Goal: Navigation & Orientation: Find specific page/section

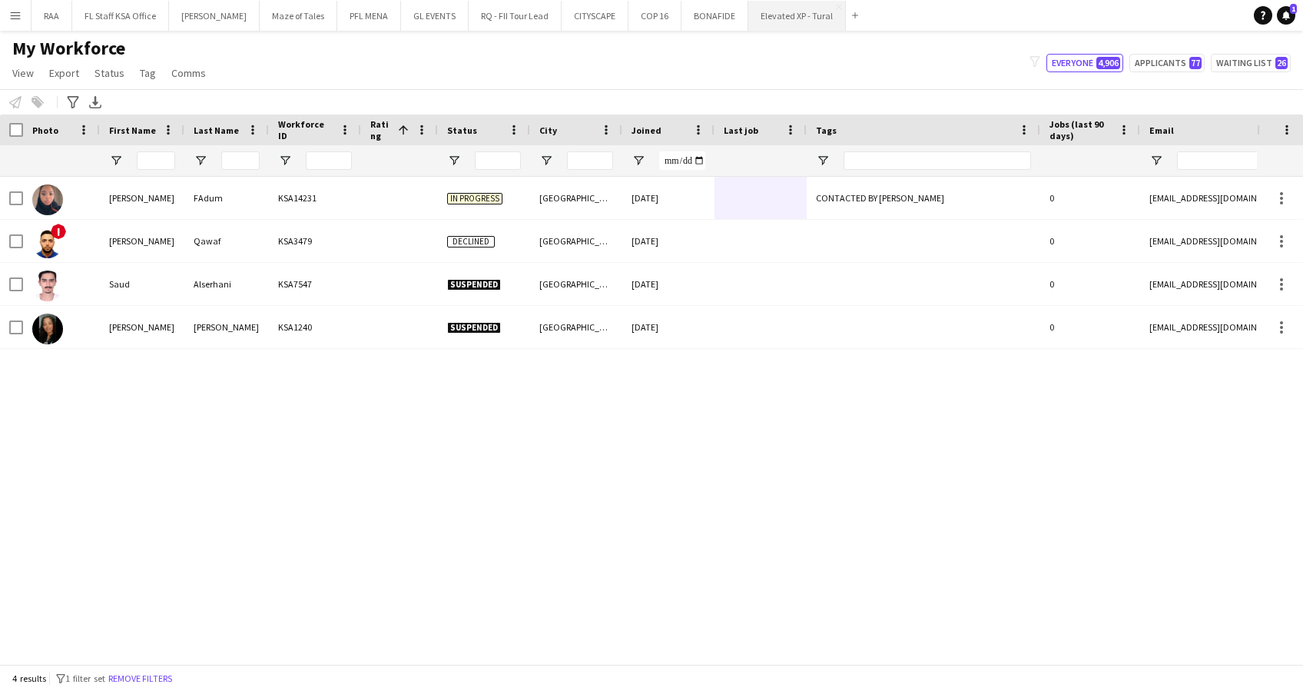
click at [785, 12] on button "Elevated XP - Tural Close" at bounding box center [797, 16] width 98 height 30
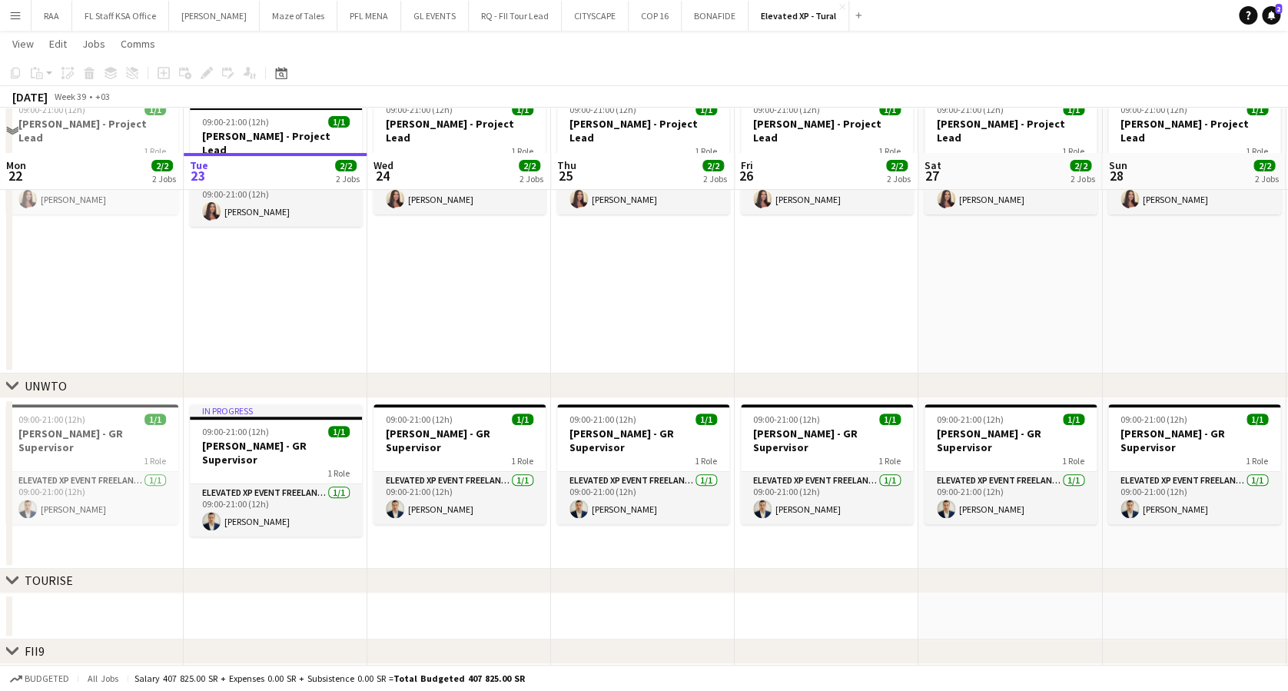
scroll to position [199, 0]
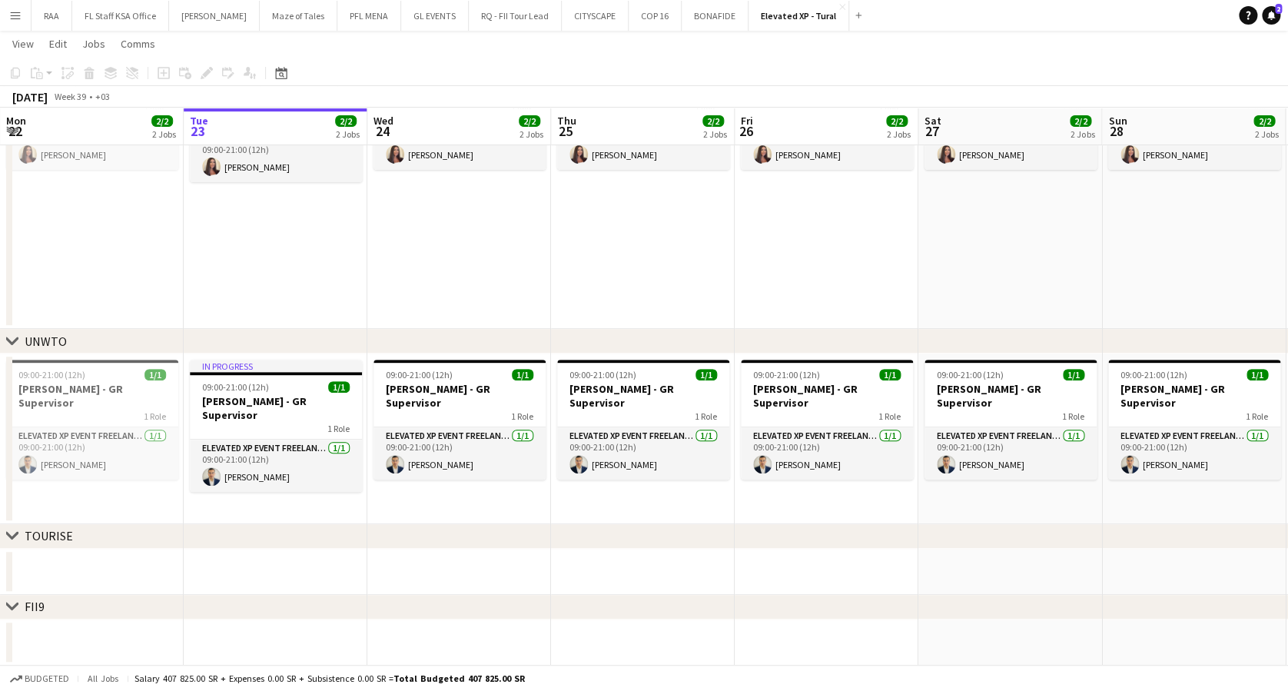
click at [15, 539] on icon "chevron-right" at bounding box center [12, 535] width 12 height 12
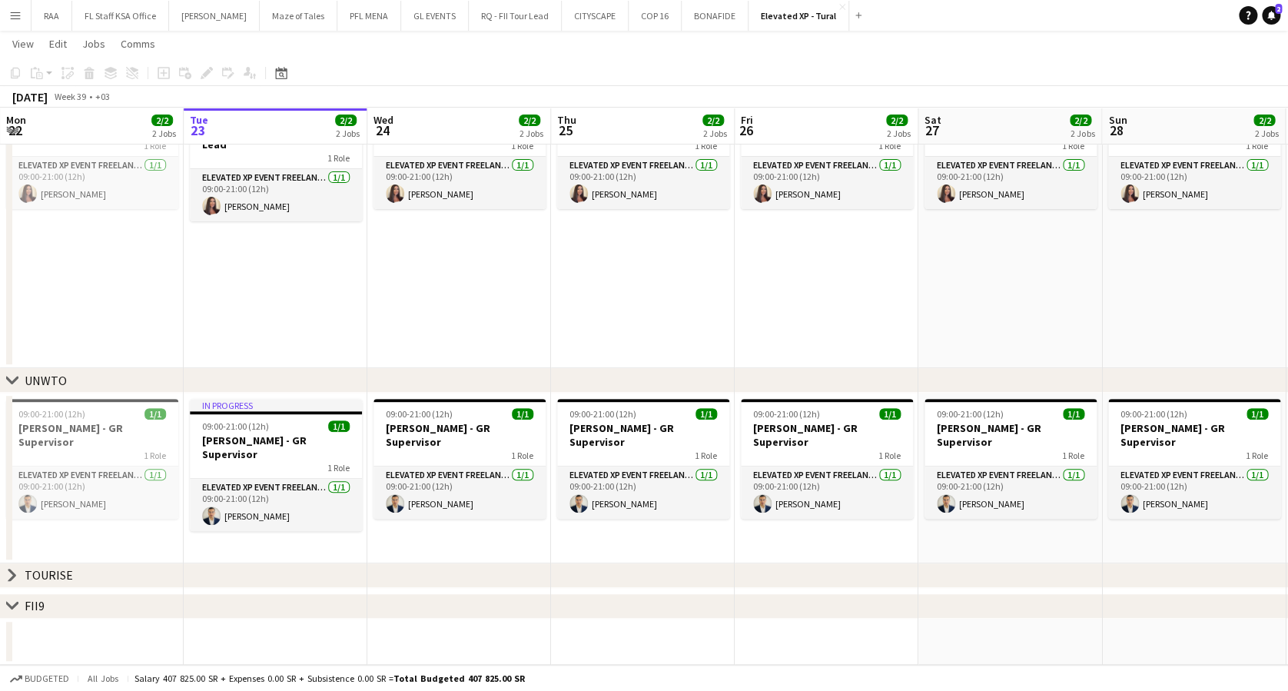
scroll to position [160, 0]
click at [12, 576] on icon at bounding box center [12, 575] width 6 height 12
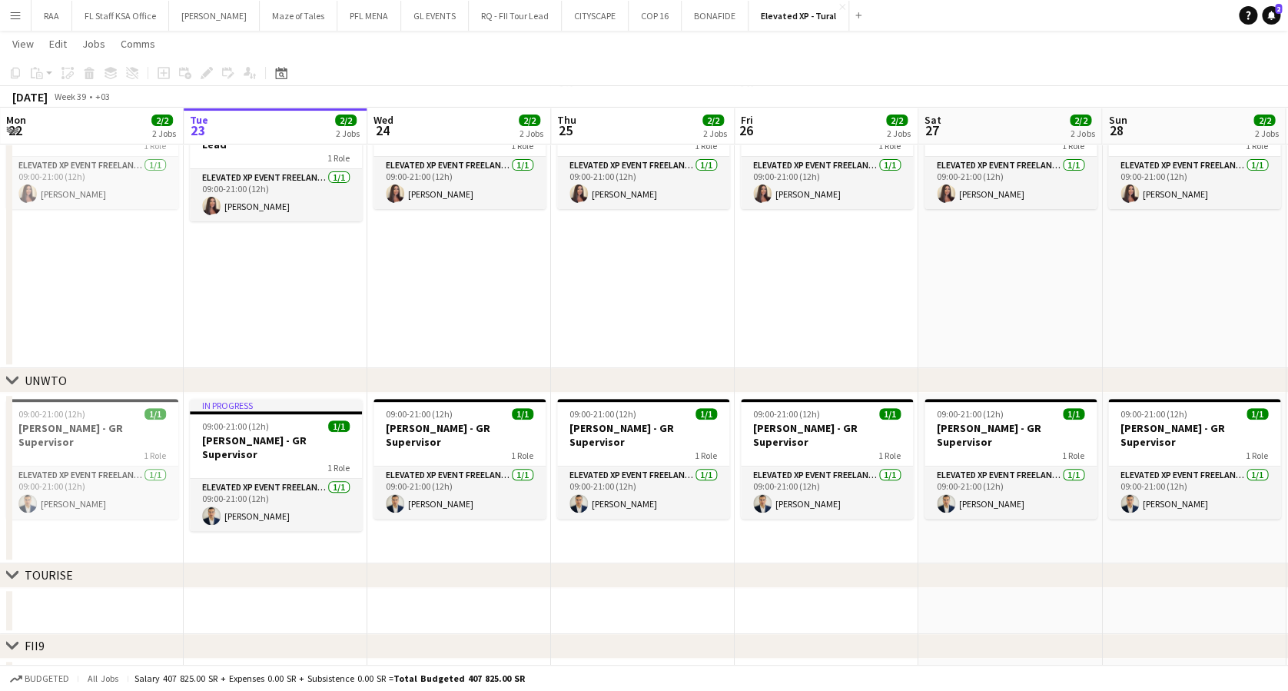
click at [8, 640] on icon "chevron-right" at bounding box center [12, 645] width 12 height 12
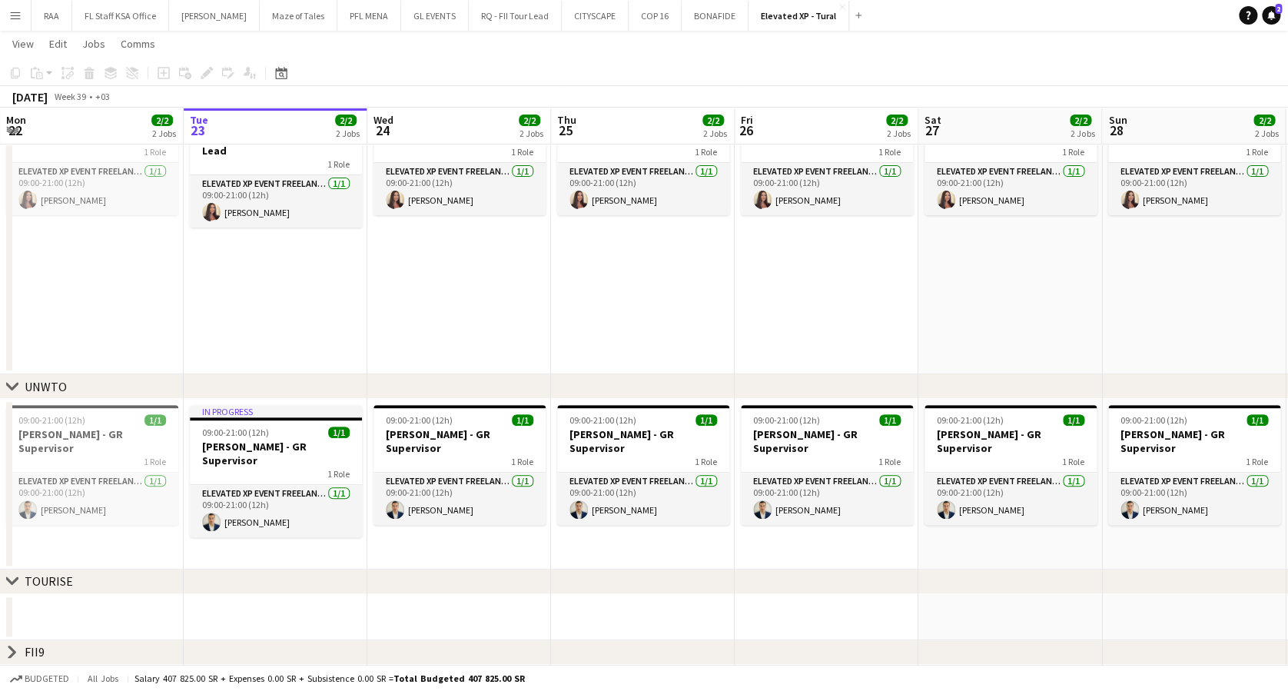
scroll to position [154, 0]
click at [9, 646] on icon at bounding box center [12, 652] width 6 height 12
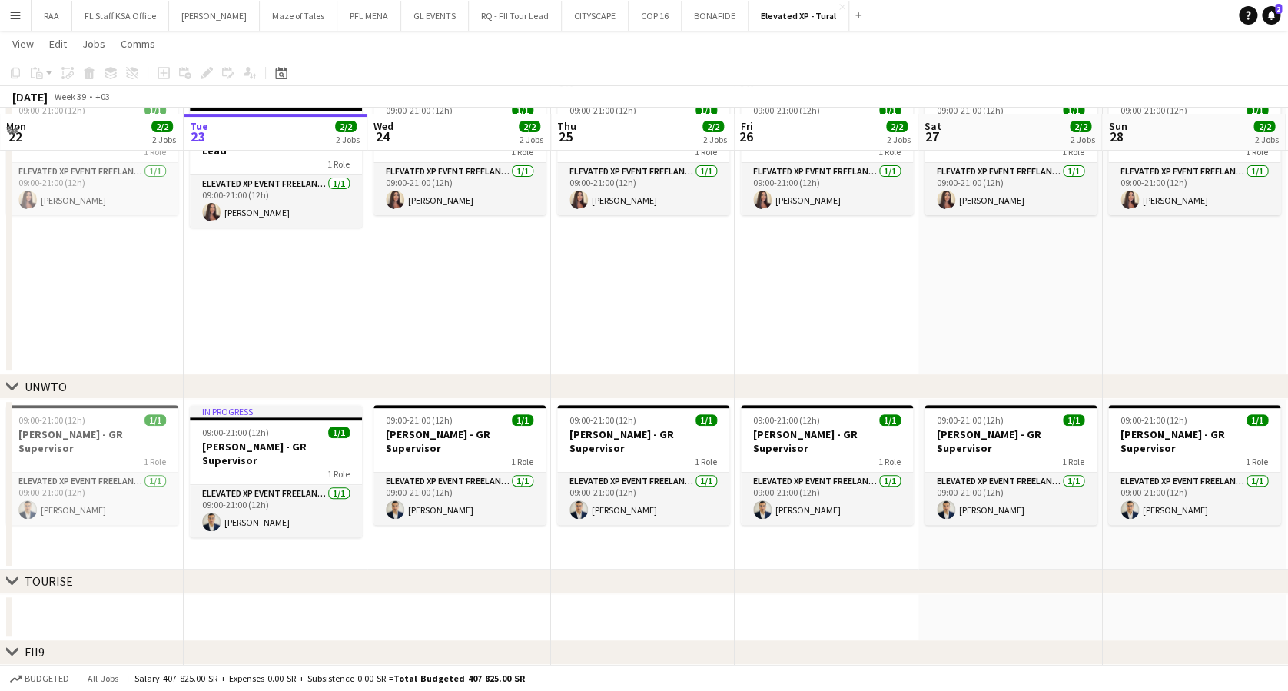
scroll to position [160, 0]
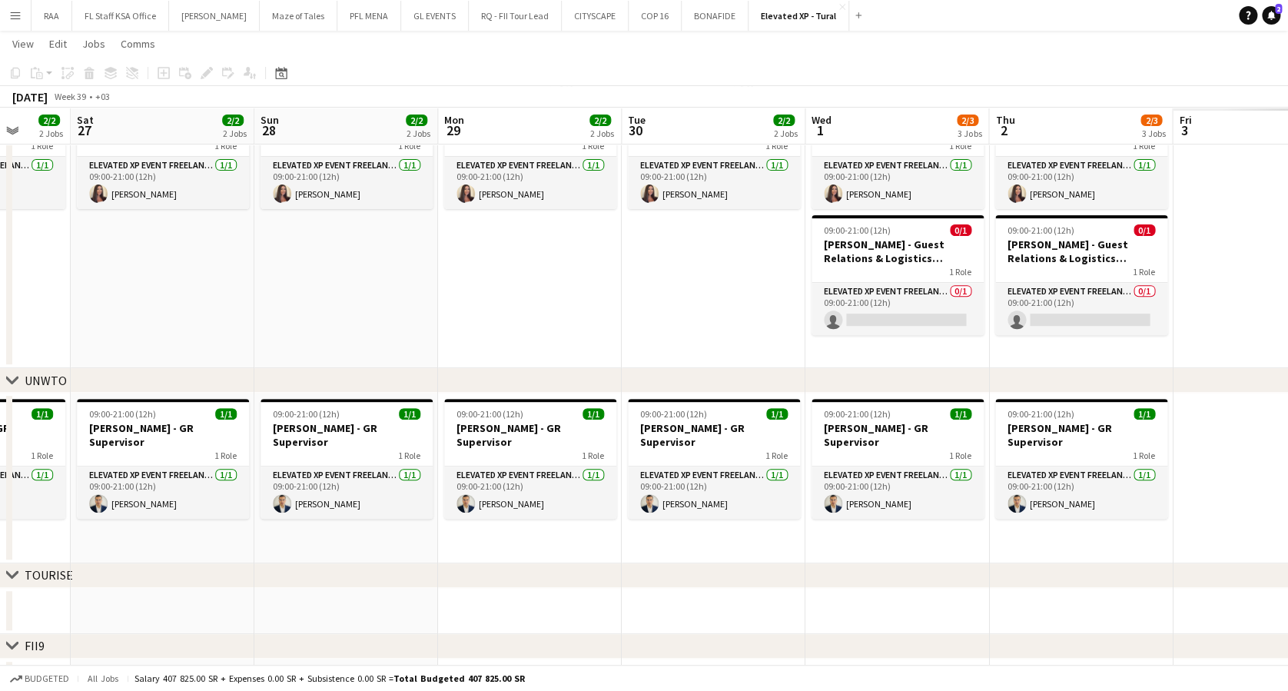
drag, startPoint x: 909, startPoint y: 283, endPoint x: -5, endPoint y: 148, distance: 923.4
click at [0, 148] on html "Menu Boards Boards Boards All jobs Status Workforce Workforce My Workforce Recr…" at bounding box center [644, 285] width 1288 height 890
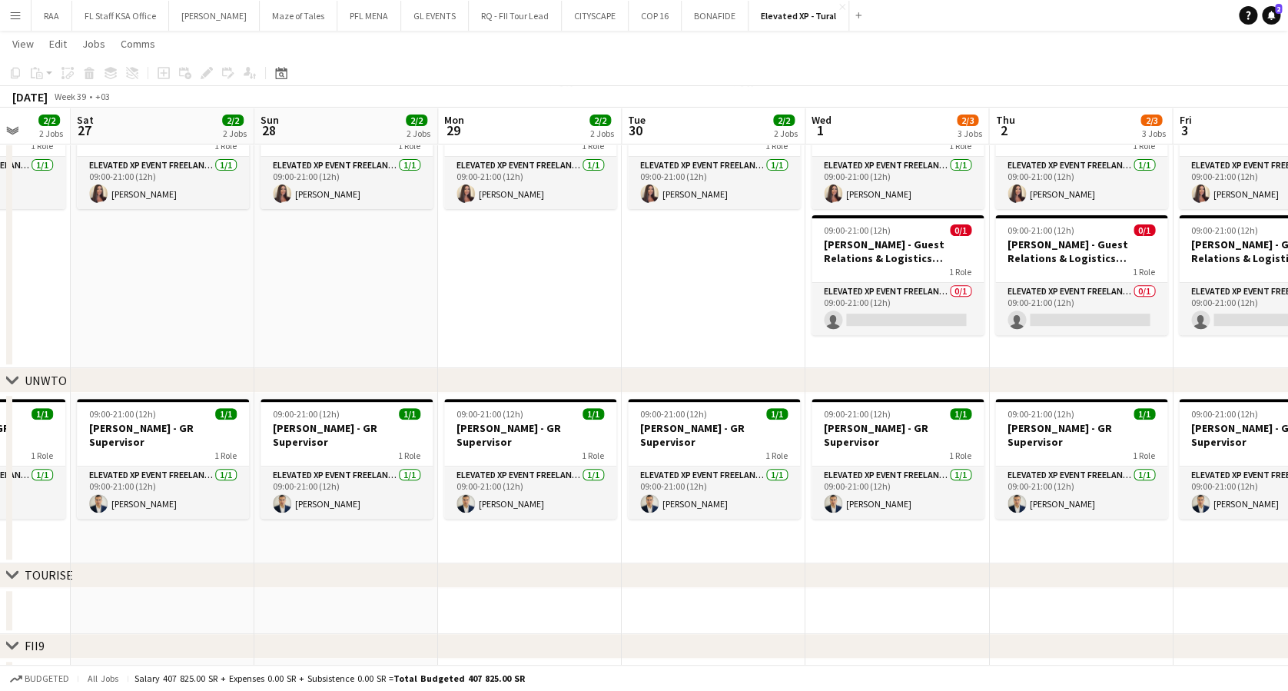
scroll to position [0, 490]
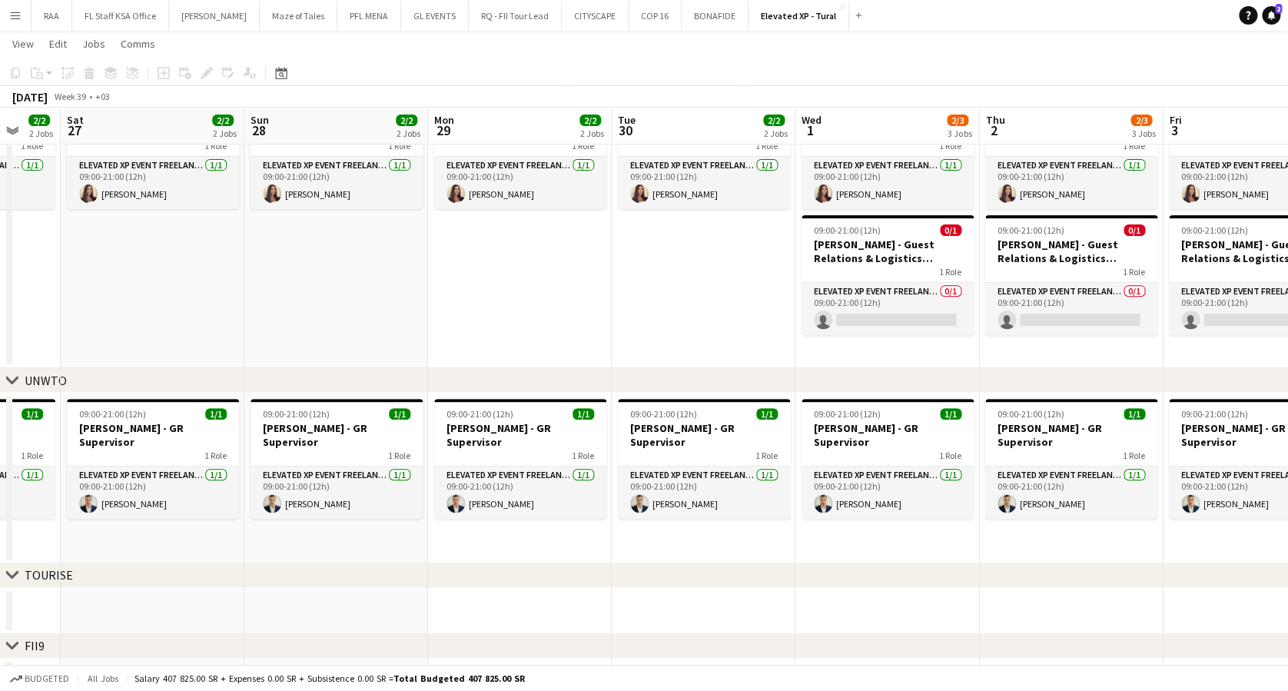
drag, startPoint x: 750, startPoint y: 274, endPoint x: 366, endPoint y: 240, distance: 385.7
click at [373, 237] on app-calendar-viewport "Wed 24 2/2 2 Jobs Thu 25 2/2 2 Jobs Fri 26 2/2 2 Jobs Sat 27 2/2 2 Jobs Sun 28 …" at bounding box center [644, 358] width 1288 height 916
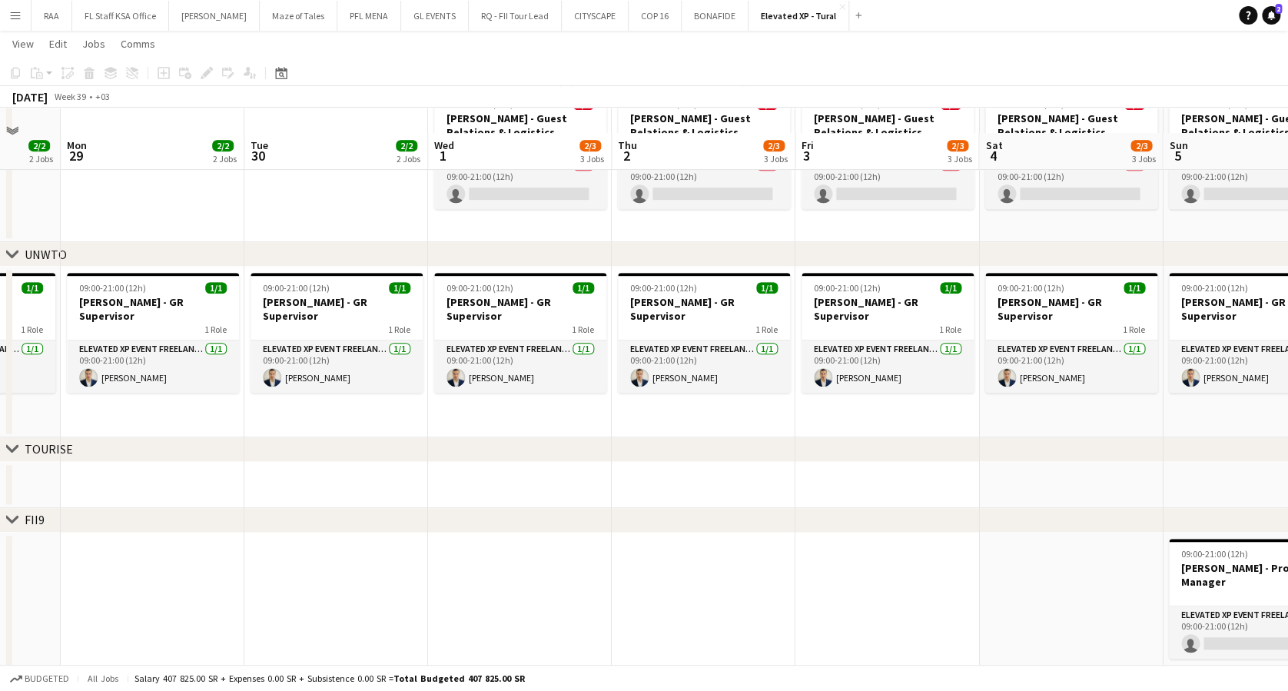
scroll to position [311, 0]
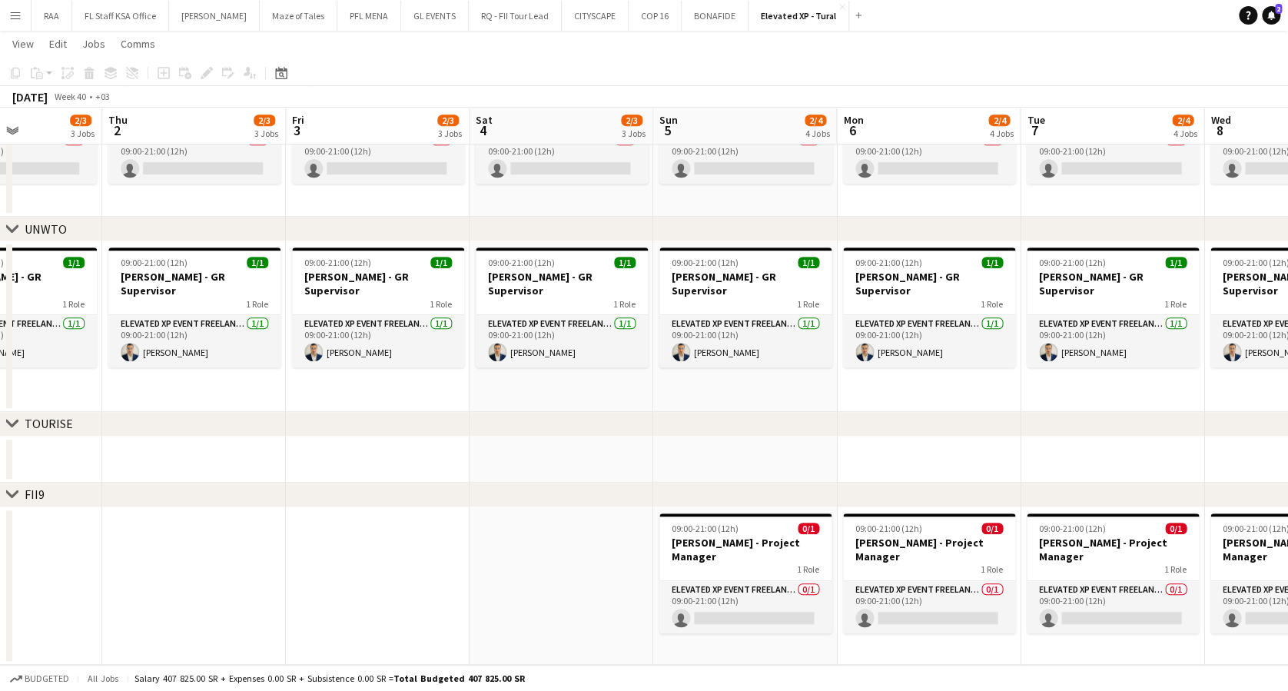
drag, startPoint x: 975, startPoint y: 389, endPoint x: 22, endPoint y: 344, distance: 953.7
click at [22, 344] on app-calendar-viewport "Sun 28 2/2 2 Jobs Mon 29 2/2 2 Jobs Tue 30 2/2 2 Jobs Wed 1 2/3 3 Jobs Thu 2 2/…" at bounding box center [644, 207] width 1288 height 916
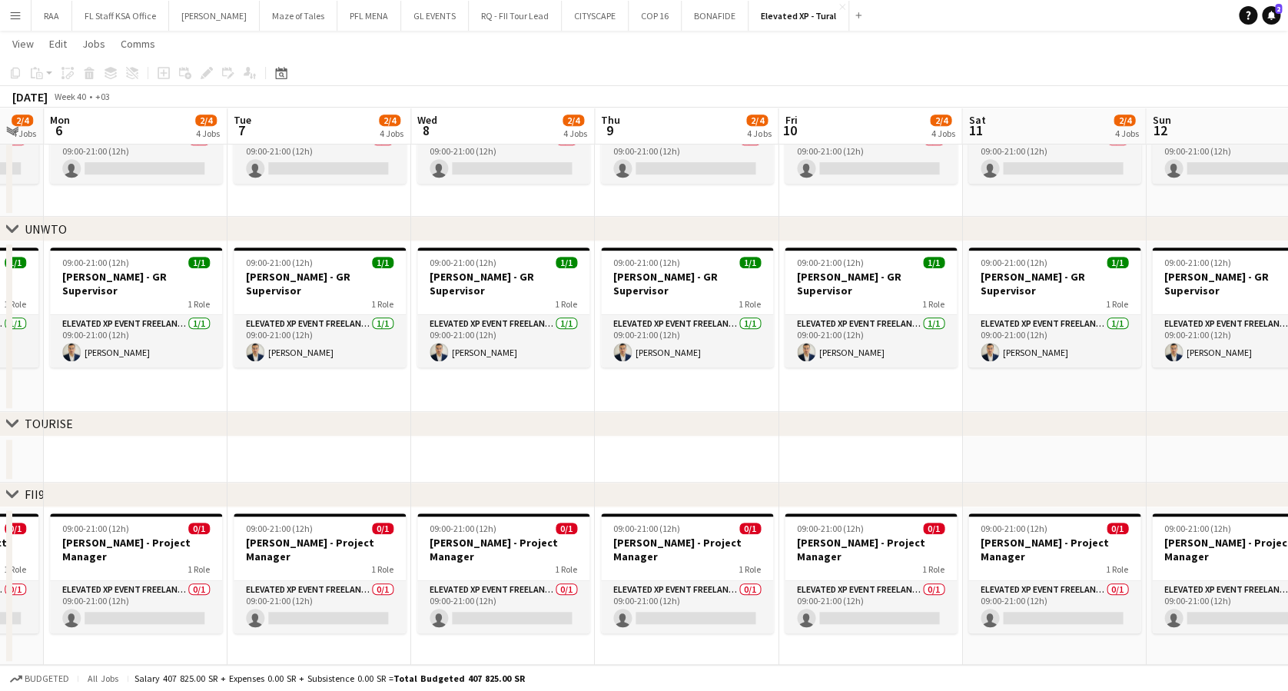
drag, startPoint x: 612, startPoint y: 399, endPoint x: 370, endPoint y: 396, distance: 242.8
click at [370, 396] on app-calendar-viewport "Thu 2 2/3 3 Jobs Fri 3 2/3 3 Jobs Sat 4 2/3 3 Jobs Sun 5 2/4 4 Jobs Mon 6 2/4 4…" at bounding box center [644, 207] width 1288 height 916
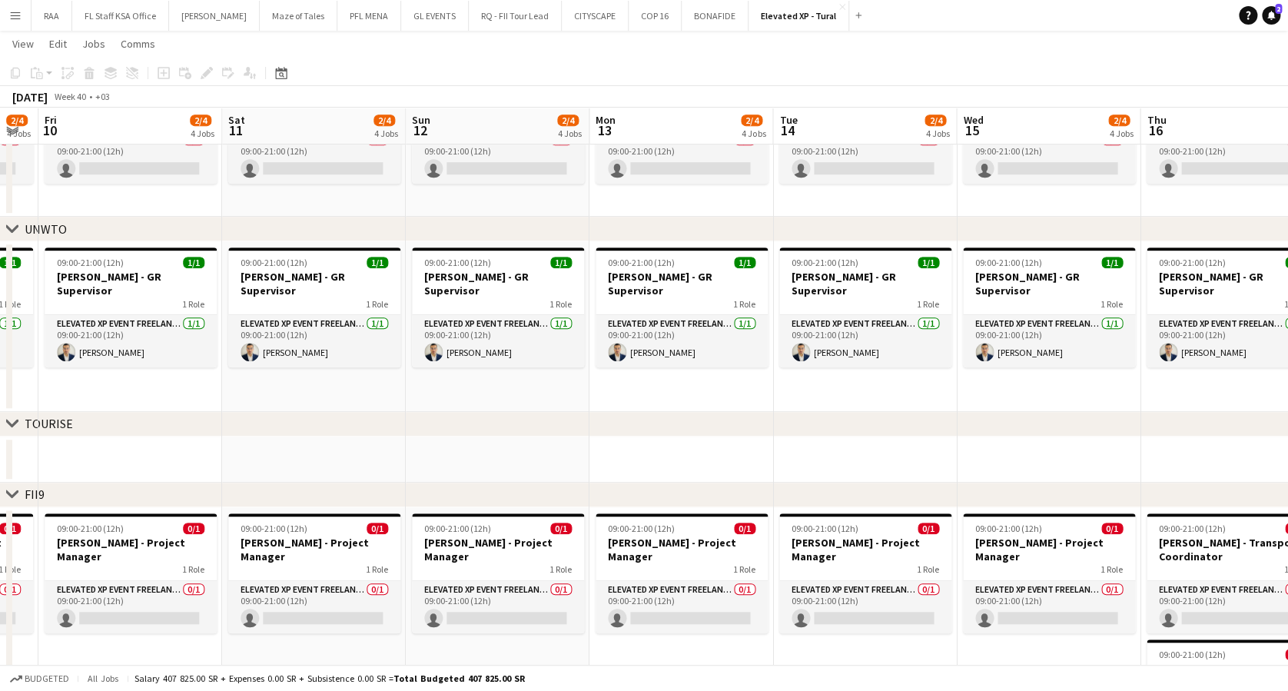
drag, startPoint x: 1115, startPoint y: 406, endPoint x: 277, endPoint y: 356, distance: 838.9
click at [277, 356] on app-calendar-viewport "Mon 6 2/4 4 Jobs Tue 7 2/4 4 Jobs Wed 8 2/4 4 Jobs Thu 9 2/4 4 Jobs Fri 10 2/4 …" at bounding box center [644, 461] width 1288 height 1424
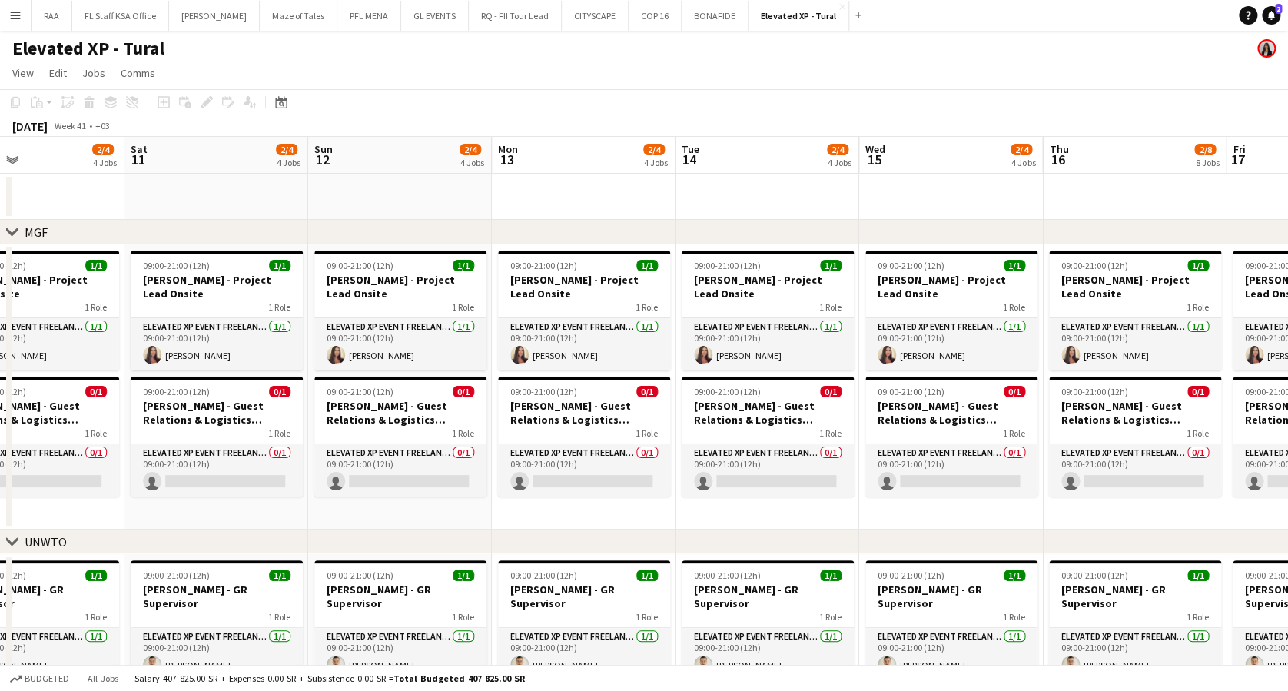
scroll to position [0, 344]
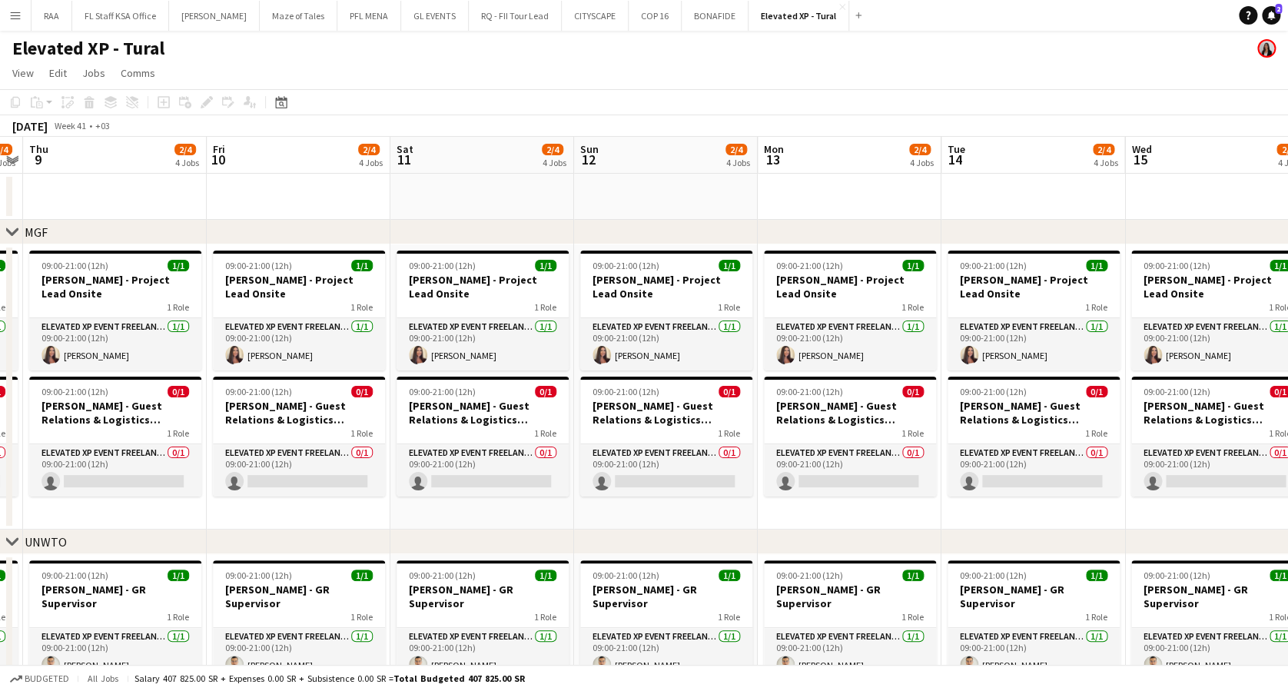
drag, startPoint x: 485, startPoint y: 514, endPoint x: 1128, endPoint y: 569, distance: 645.4
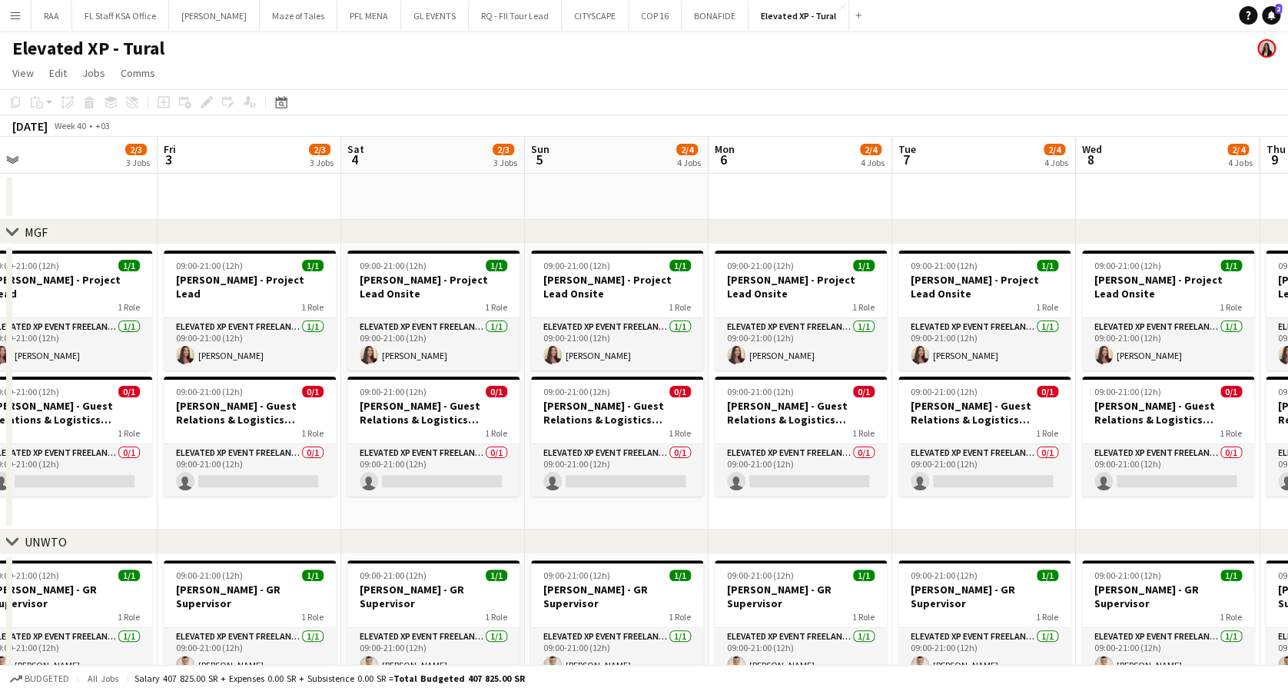
scroll to position [0, 383]
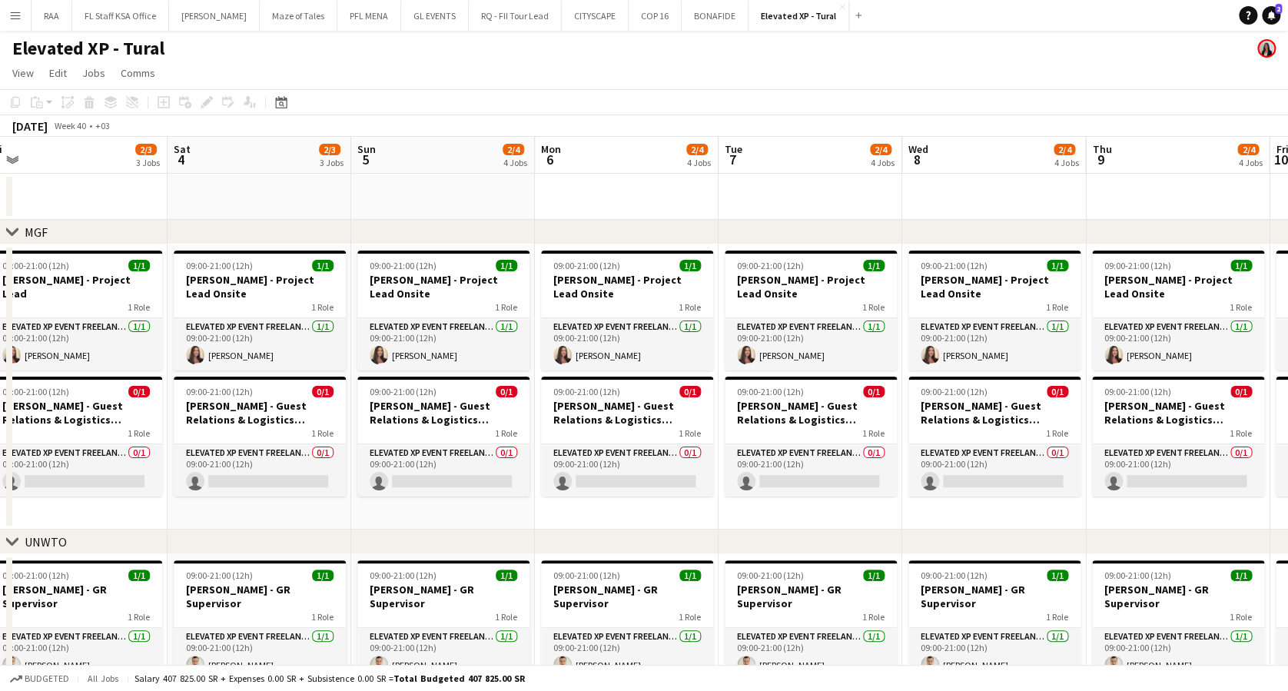
drag, startPoint x: 215, startPoint y: 510, endPoint x: 1226, endPoint y: 540, distance: 1011.4
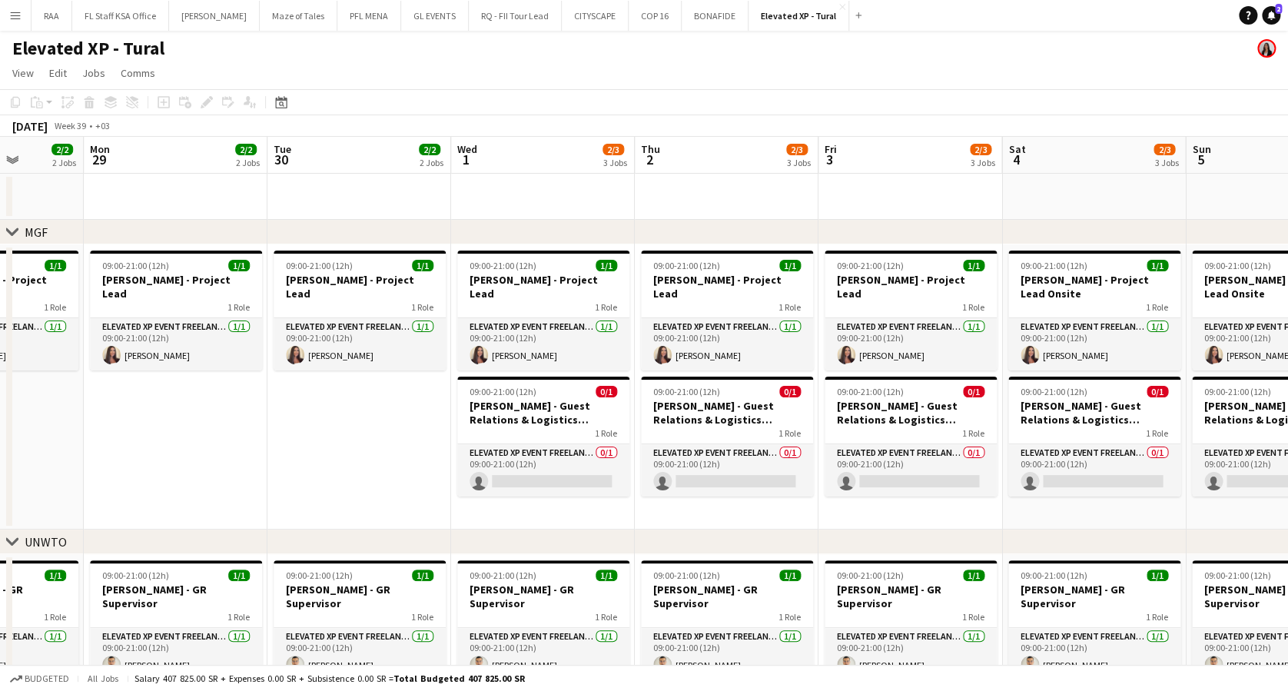
drag, startPoint x: 174, startPoint y: 516, endPoint x: 1284, endPoint y: 541, distance: 1110.4
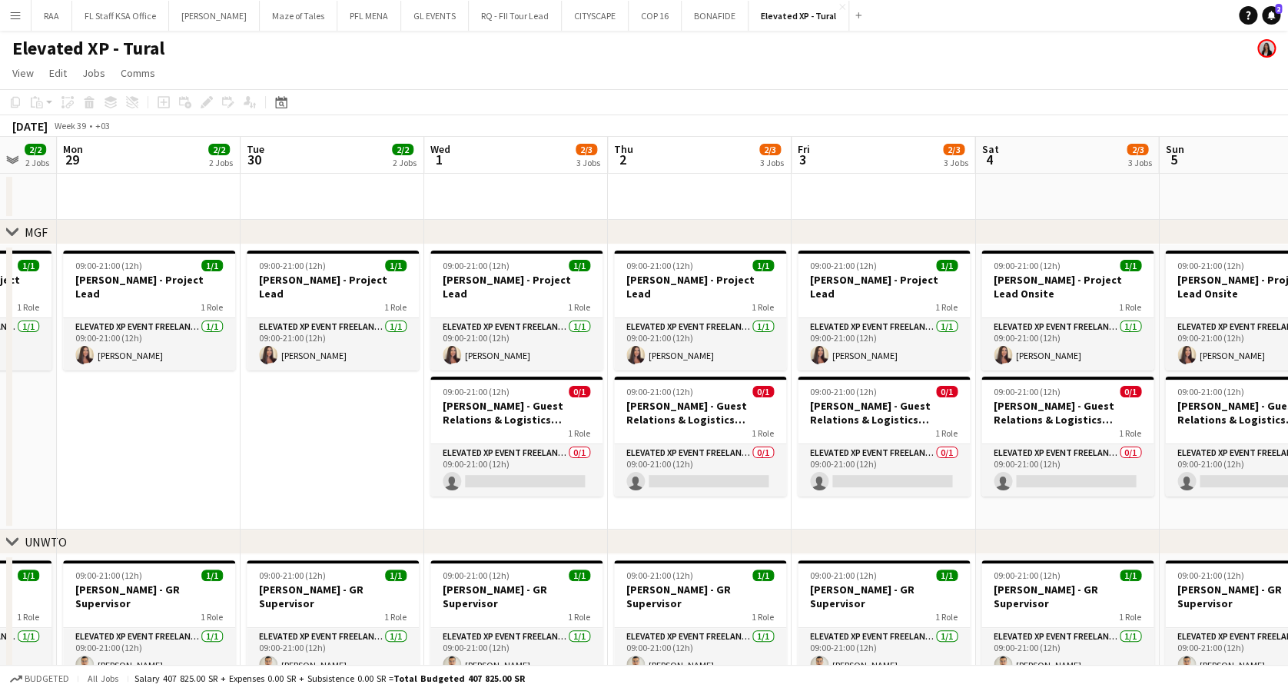
drag, startPoint x: 350, startPoint y: 462, endPoint x: 315, endPoint y: 456, distance: 36.0
